Goal: Check status: Check status

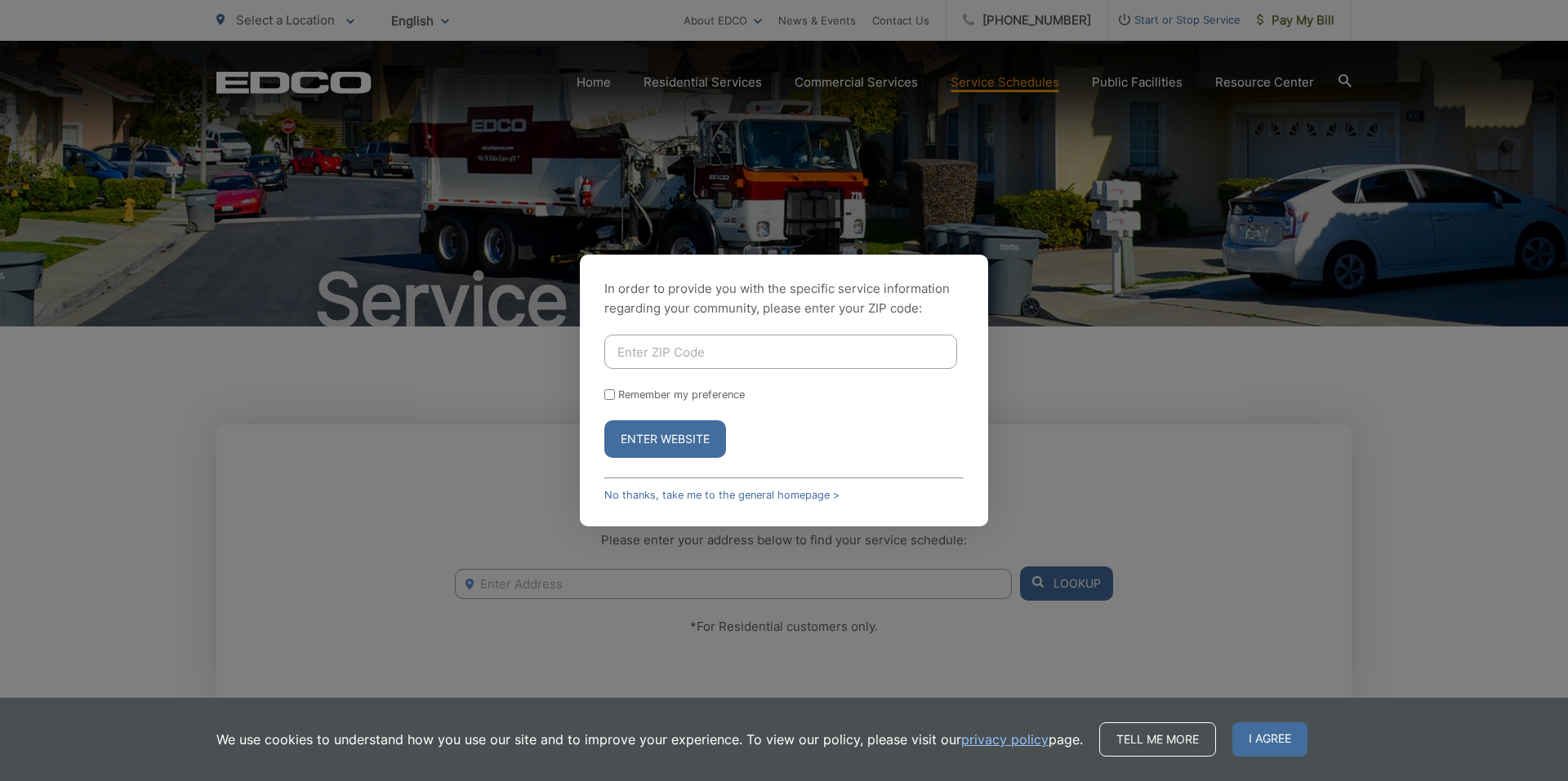
click at [734, 353] on input "Enter ZIP Code" at bounding box center [781, 352] width 353 height 35
type input "92131"
click at [701, 432] on button "Enter Website" at bounding box center [665, 439] width 122 height 38
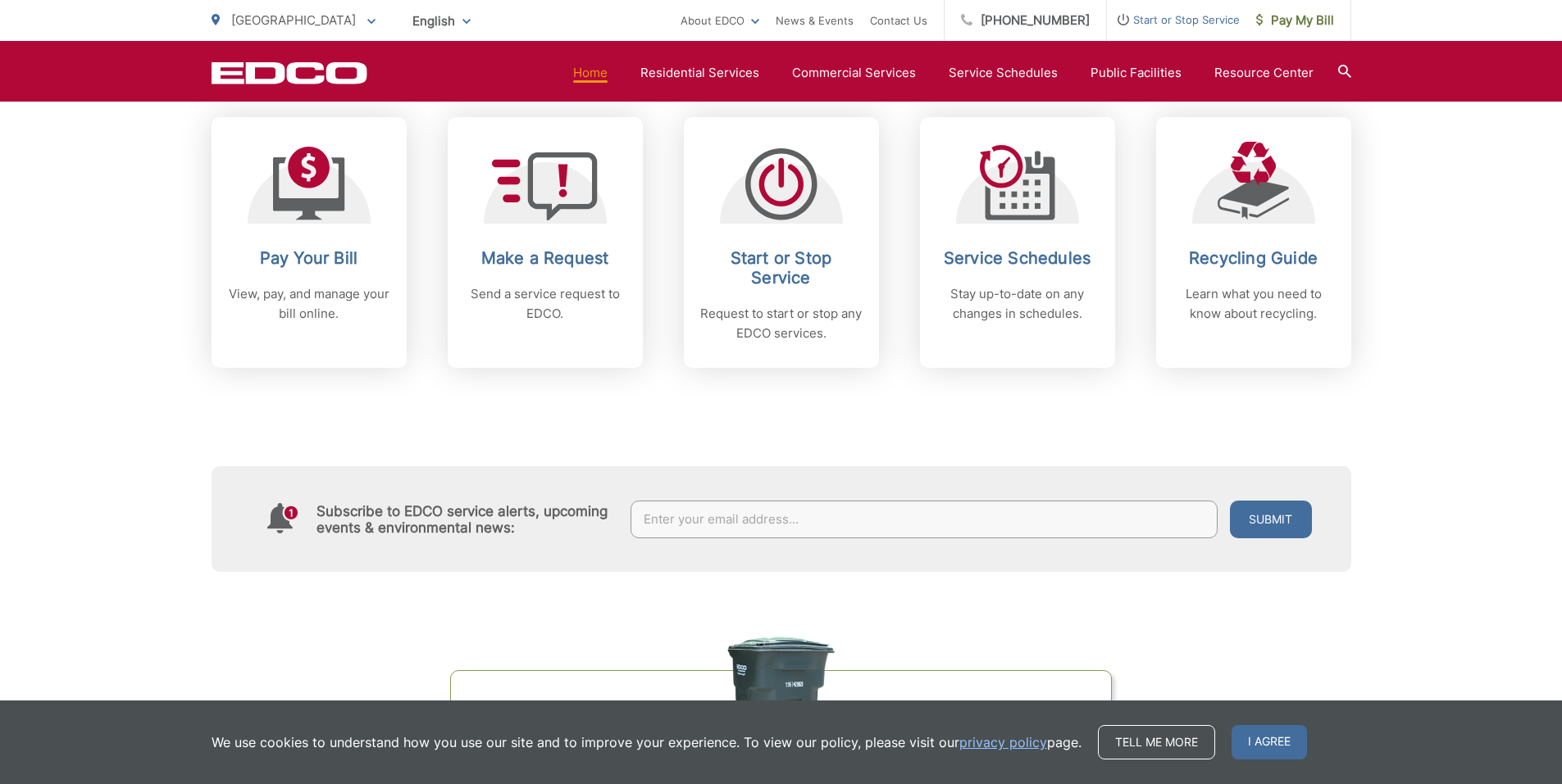
scroll to position [663, 0]
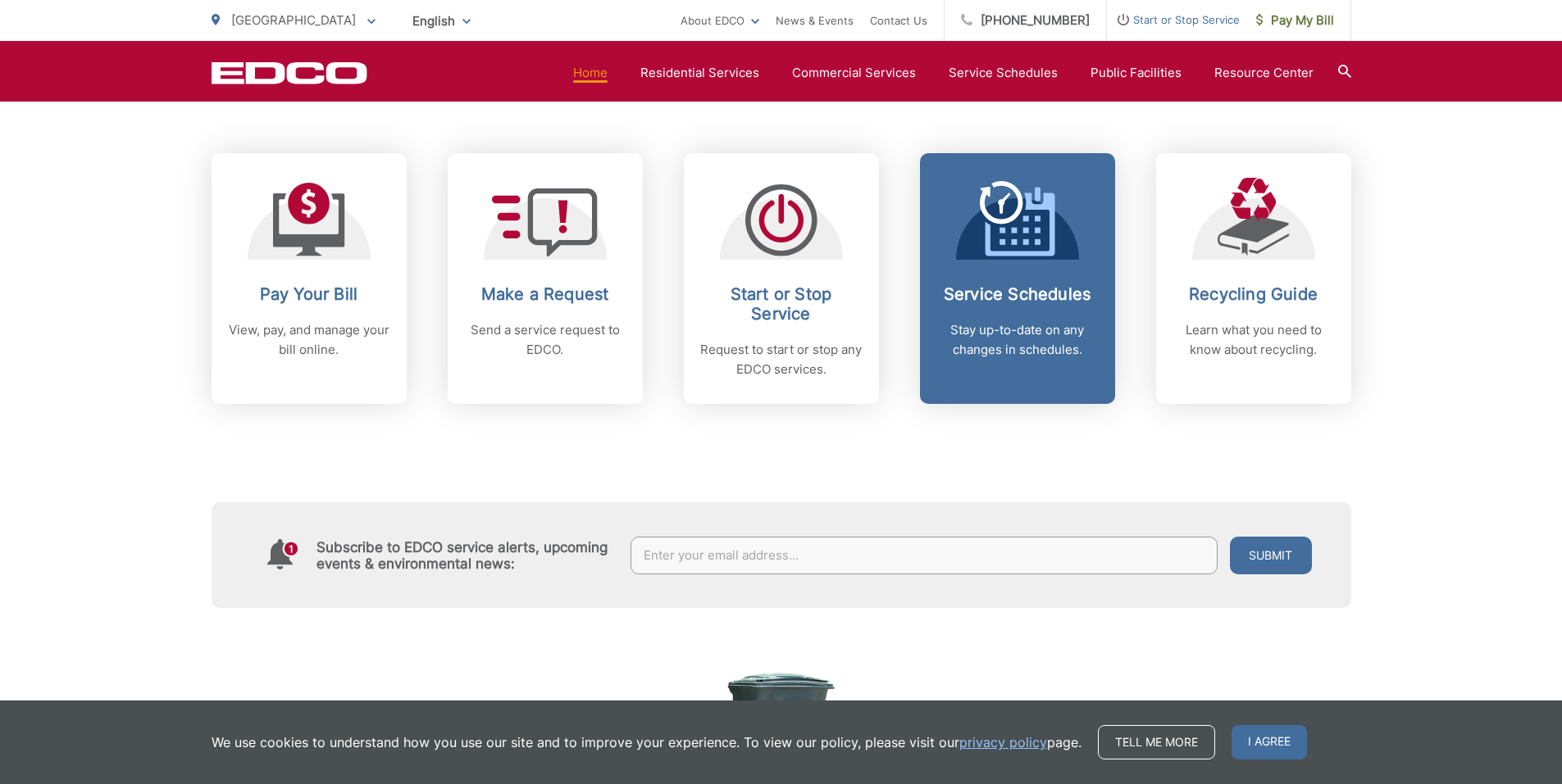
click at [1016, 217] on icon at bounding box center [1017, 219] width 76 height 76
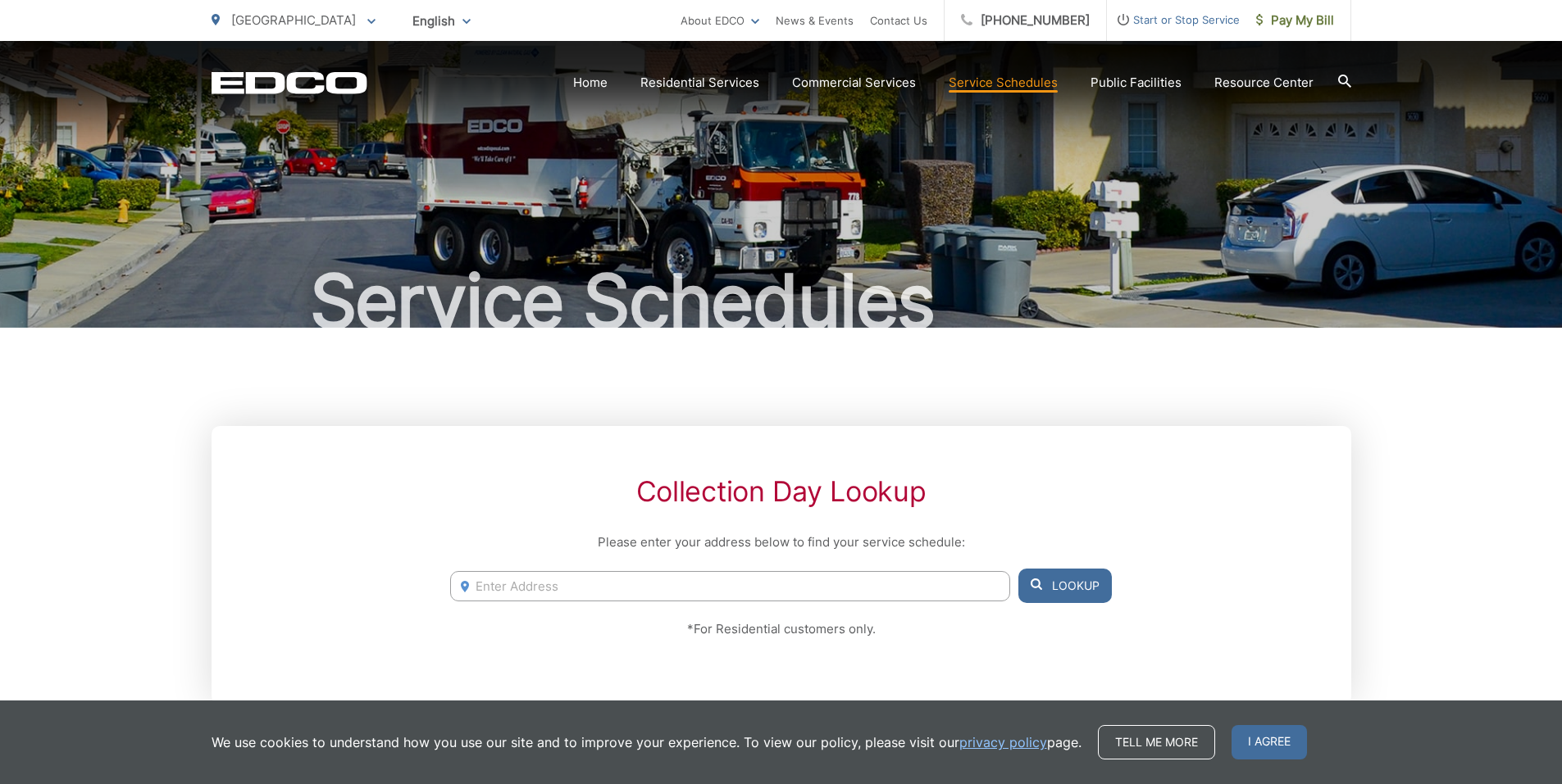
click at [478, 587] on input "Enter Address" at bounding box center [730, 586] width 559 height 30
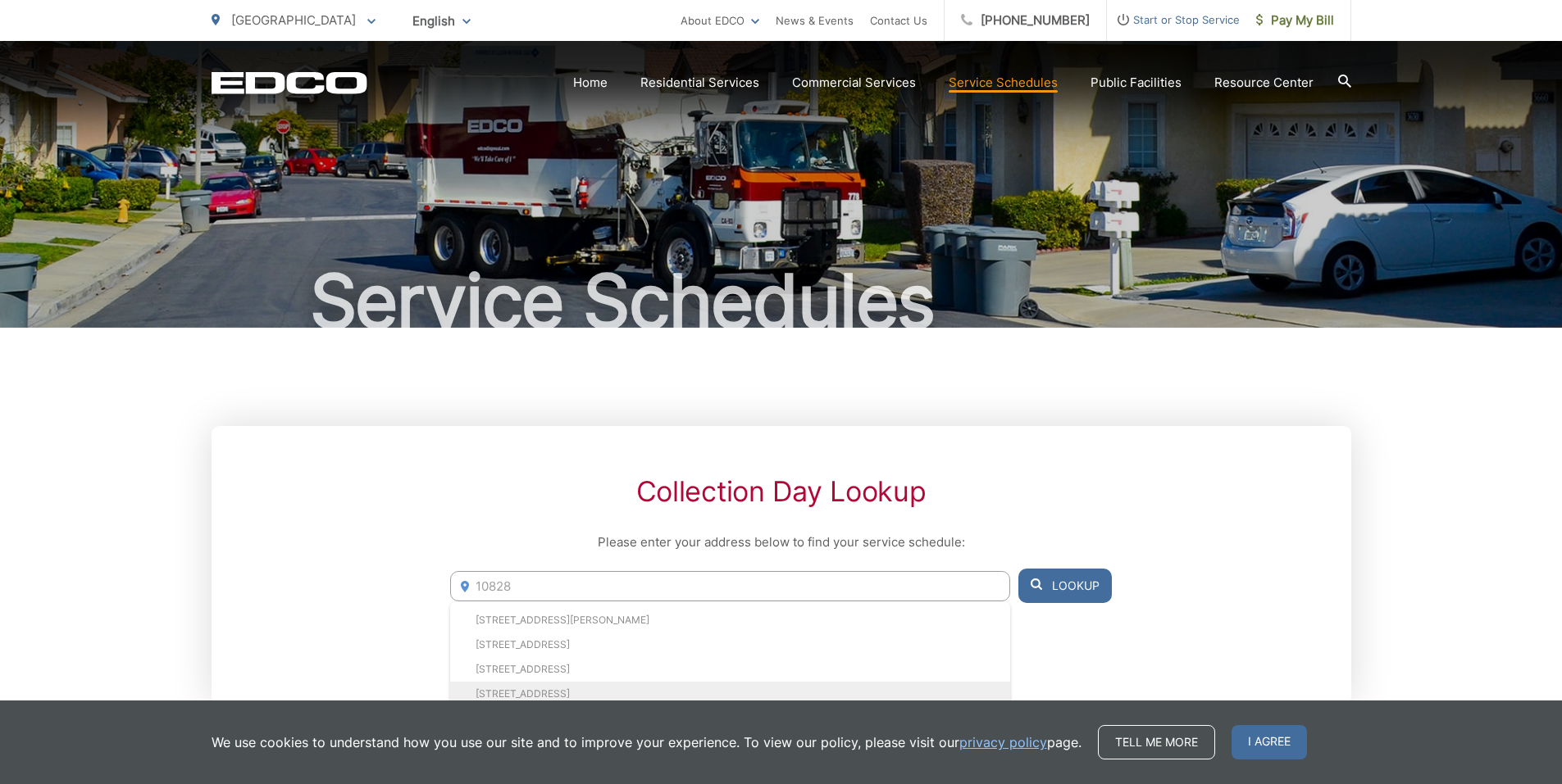
click at [600, 686] on li "[STREET_ADDRESS]" at bounding box center [730, 693] width 559 height 25
type input "[STREET_ADDRESS]"
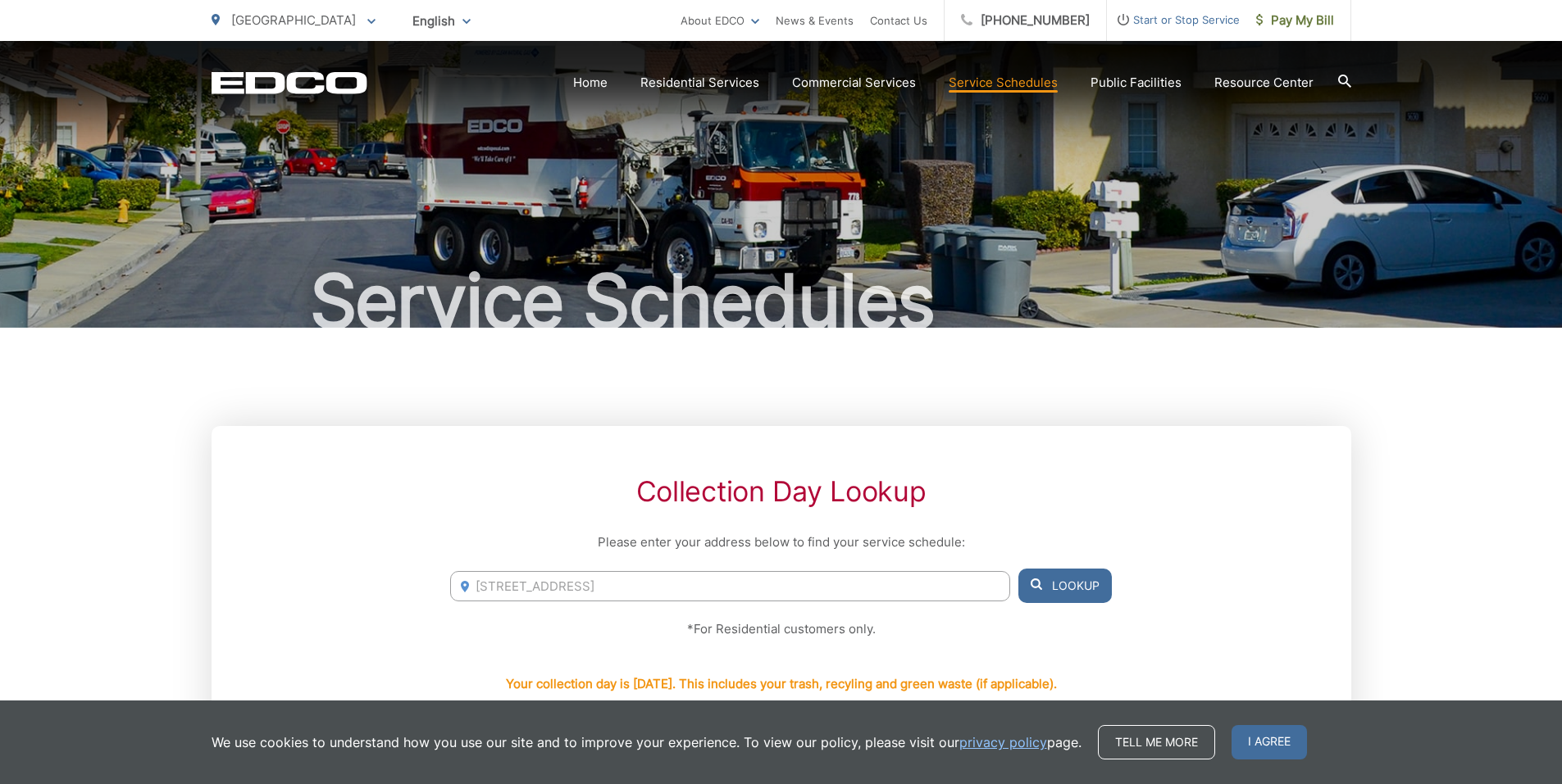
click at [1072, 584] on button "Lookup" at bounding box center [1065, 586] width 94 height 35
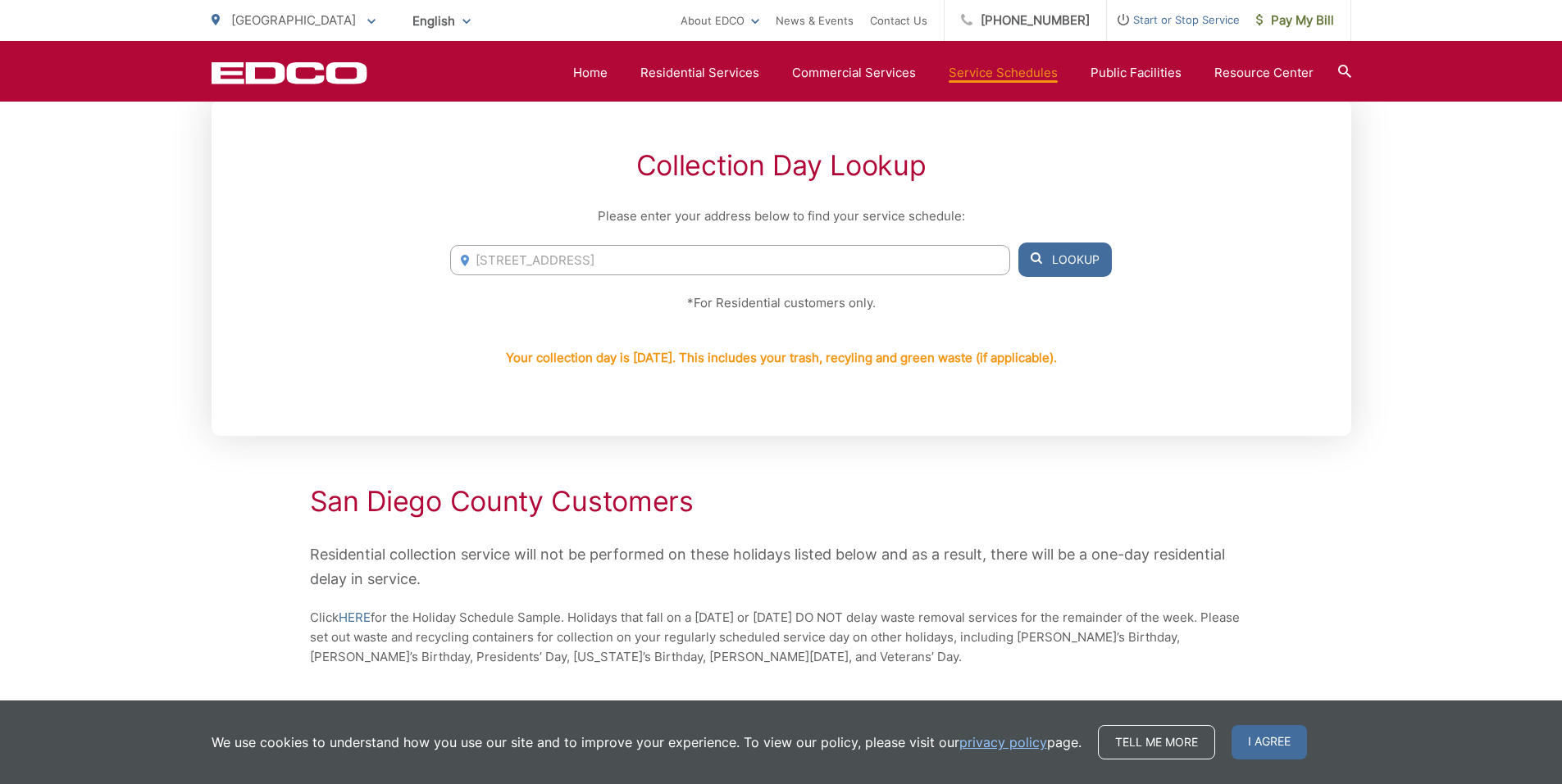
scroll to position [328, 0]
